Goal: Find specific page/section: Find specific page/section

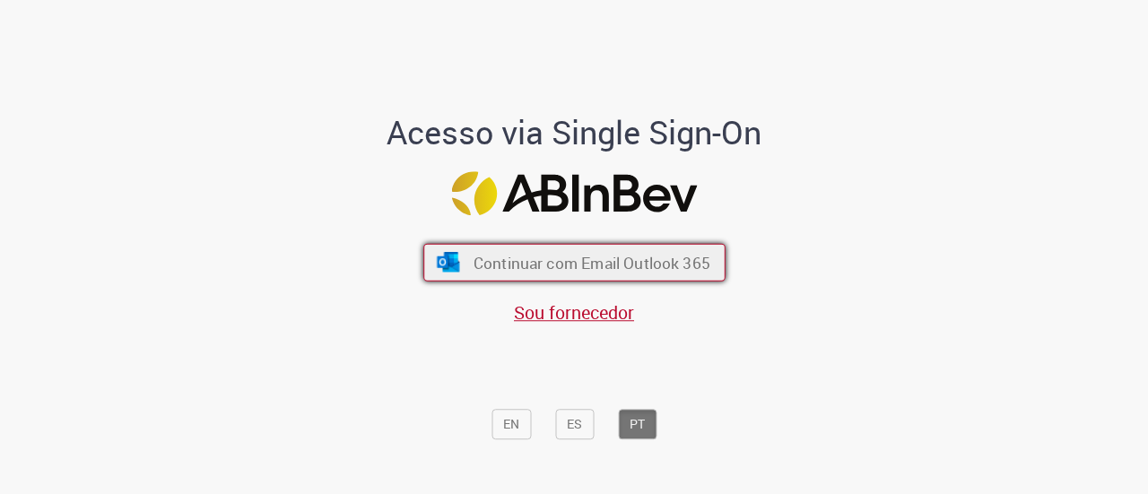
click at [518, 250] on button "Continuar com Email Outlook 365" at bounding box center [574, 263] width 302 height 38
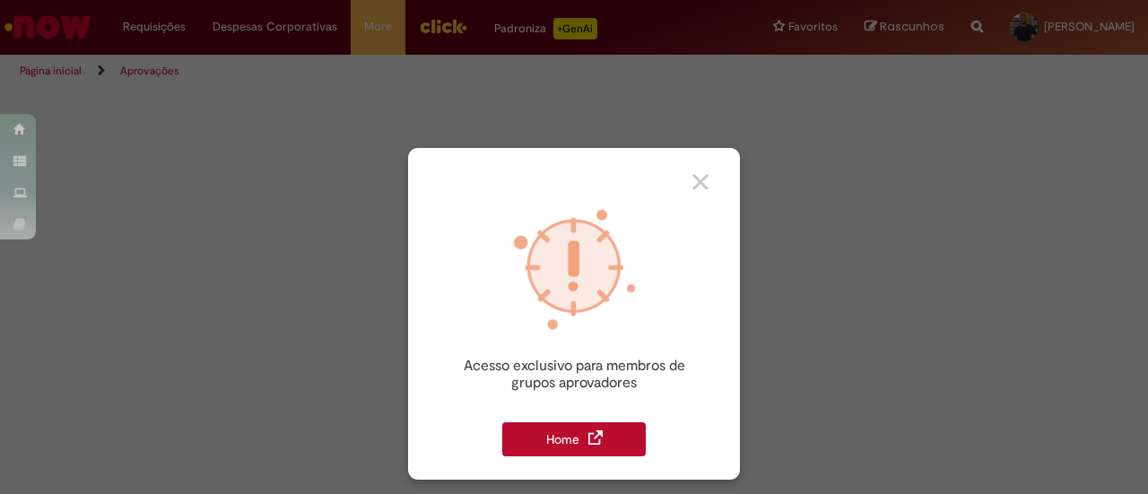
click at [583, 444] on div "Home" at bounding box center [574, 439] width 144 height 34
click at [582, 446] on div "Home" at bounding box center [574, 439] width 144 height 34
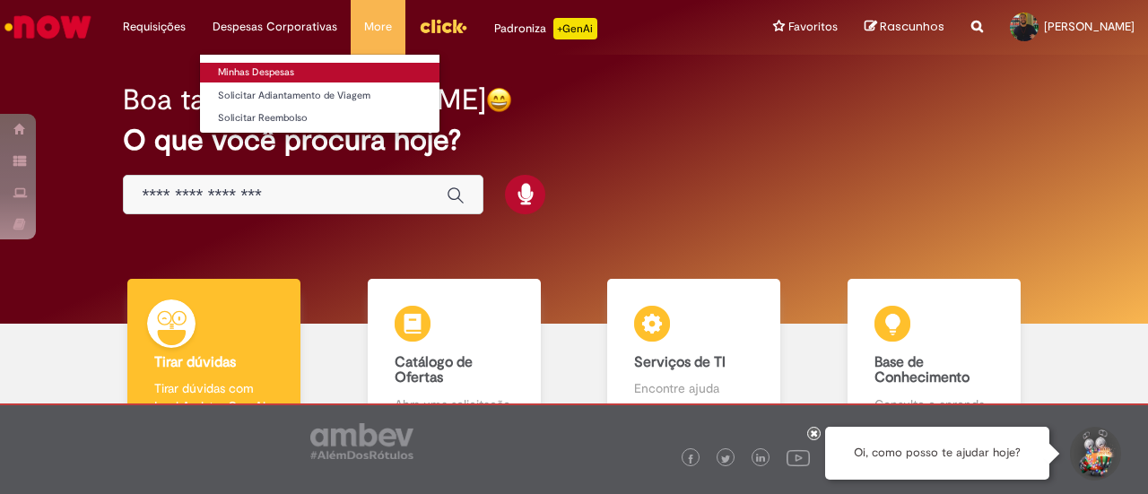
click at [273, 76] on link "Minhas Despesas" at bounding box center [319, 73] width 239 height 20
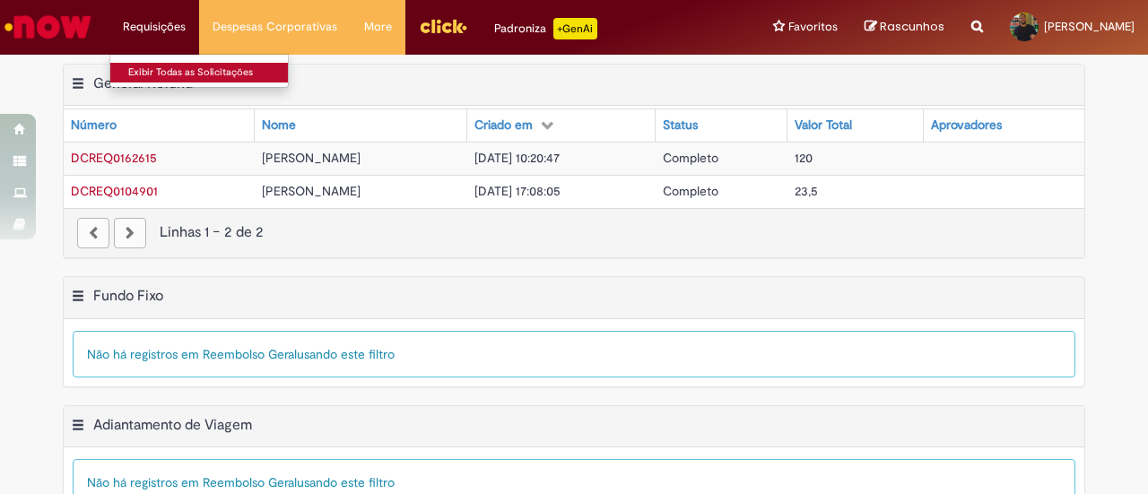
click at [165, 69] on link "Exibir Todas as Solicitações" at bounding box center [208, 73] width 197 height 20
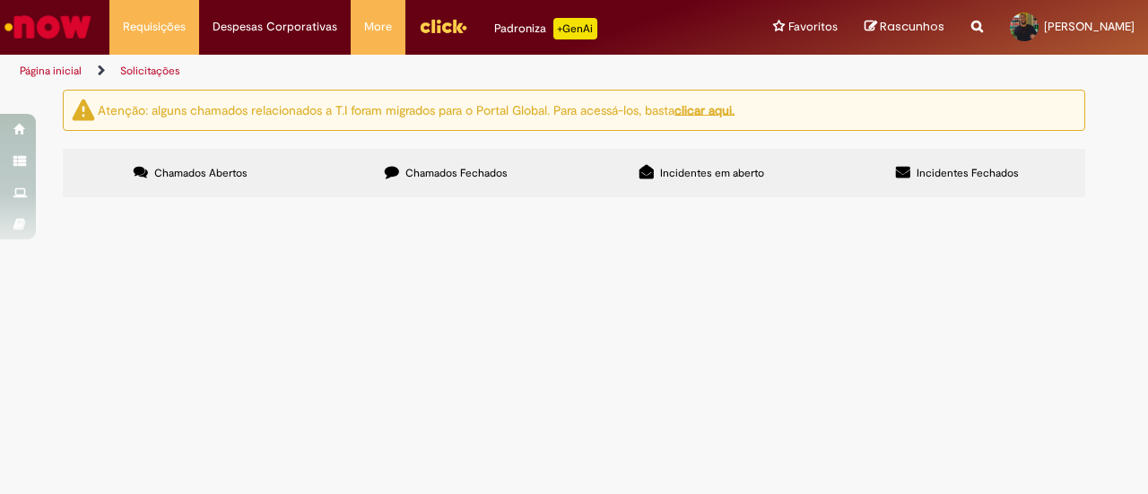
drag, startPoint x: 501, startPoint y: 234, endPoint x: 777, endPoint y: 536, distance: 409.5
drag, startPoint x: 777, startPoint y: 536, endPoint x: 613, endPoint y: 401, distance: 212.8
click at [613, 401] on main "Solicitações Atenção: alguns chamados relacionados a T.I foram migrados para o …" at bounding box center [574, 291] width 1148 height 405
